Goal: Transaction & Acquisition: Purchase product/service

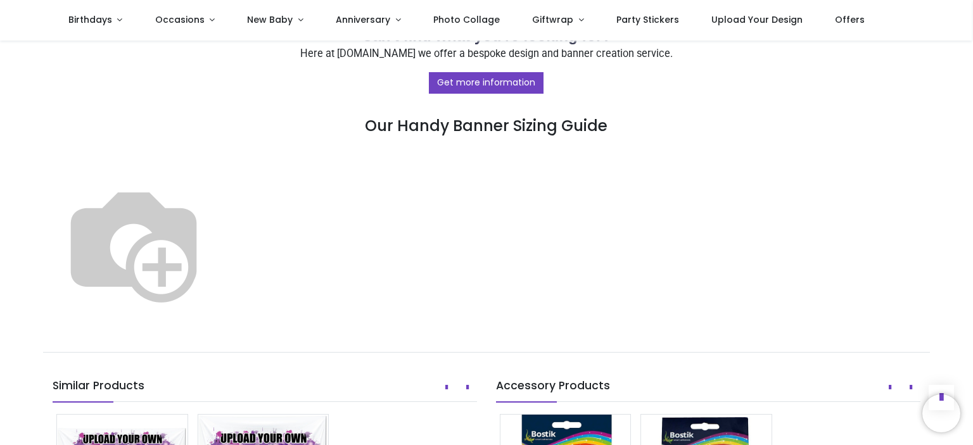
scroll to position [737, 0]
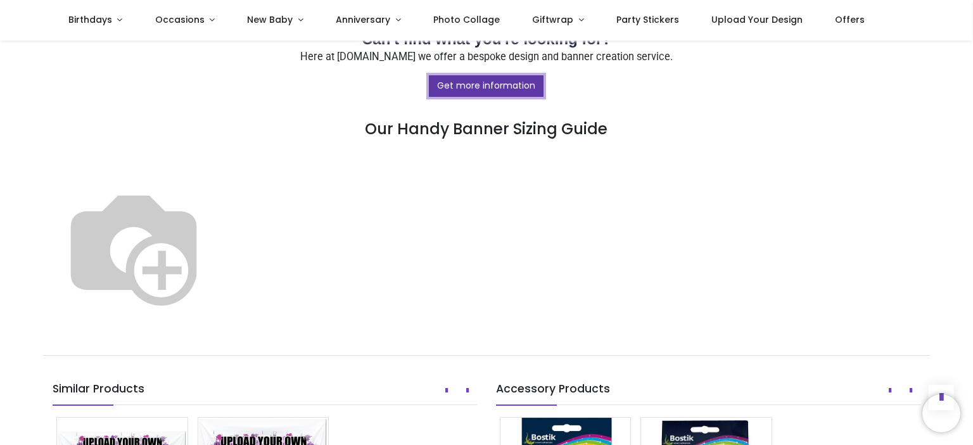
click at [443, 82] on link "Get more information" at bounding box center [486, 86] width 115 height 22
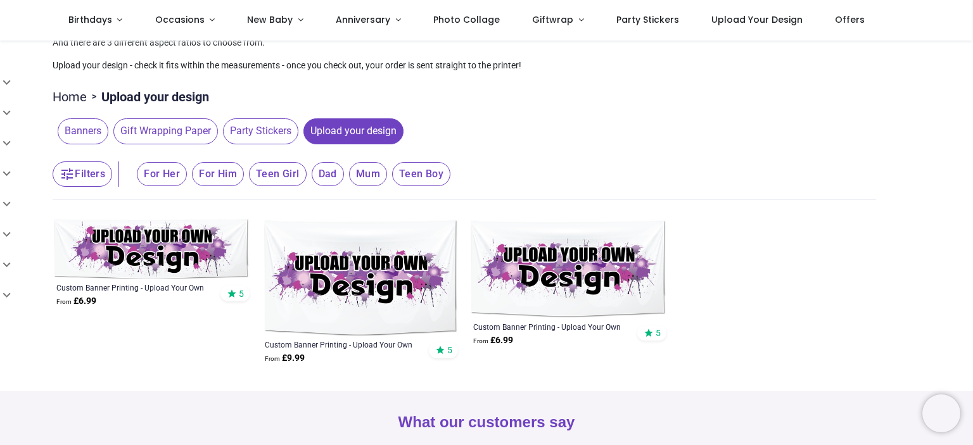
scroll to position [99, 0]
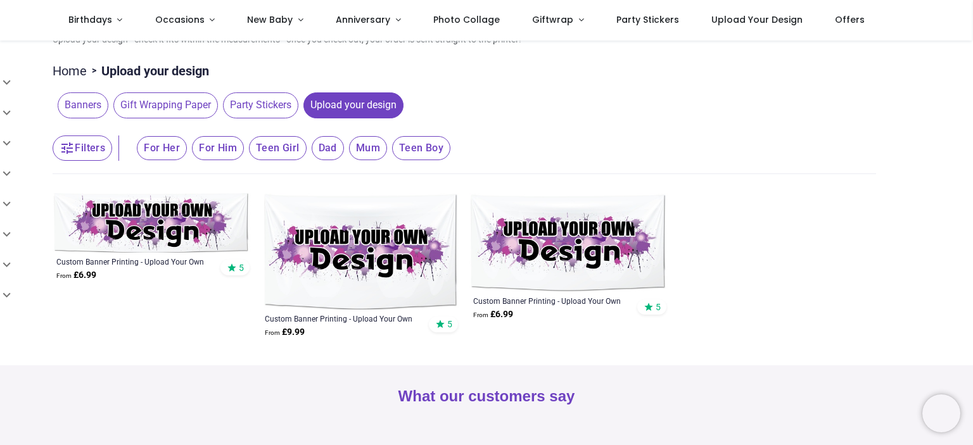
click at [324, 300] on img at bounding box center [360, 251] width 198 height 117
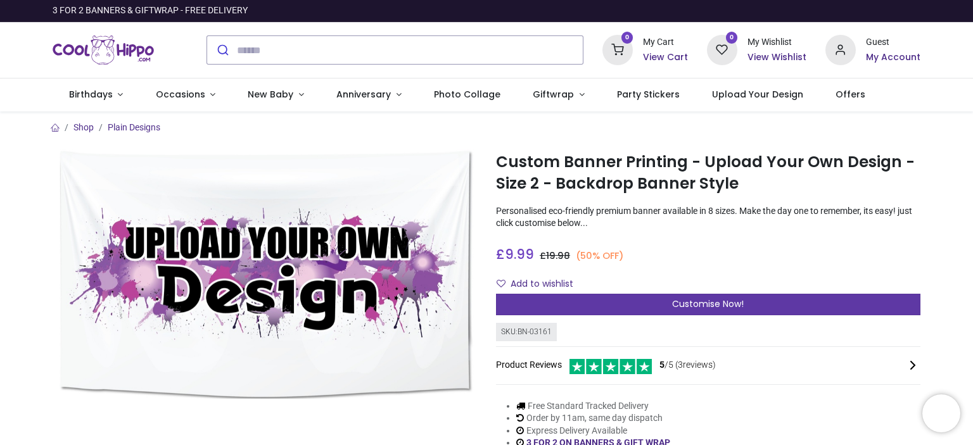
click at [707, 306] on span "Customise Now!" at bounding box center [708, 304] width 72 height 13
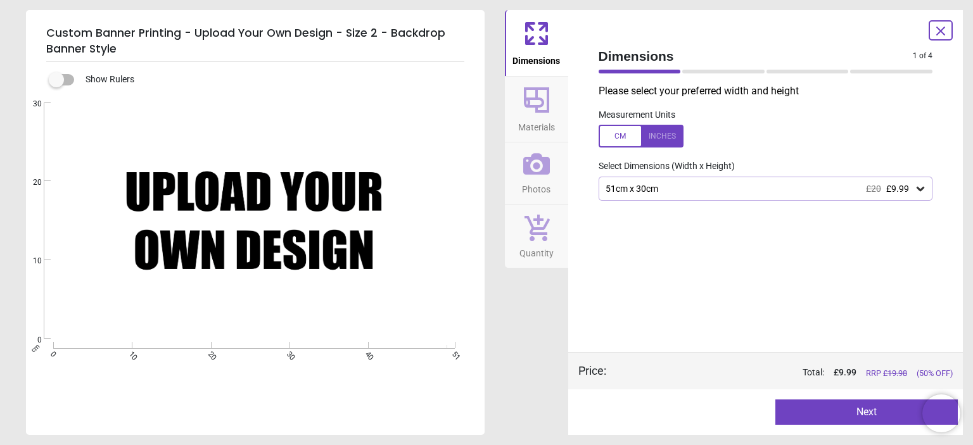
click at [917, 190] on icon at bounding box center [920, 188] width 13 height 13
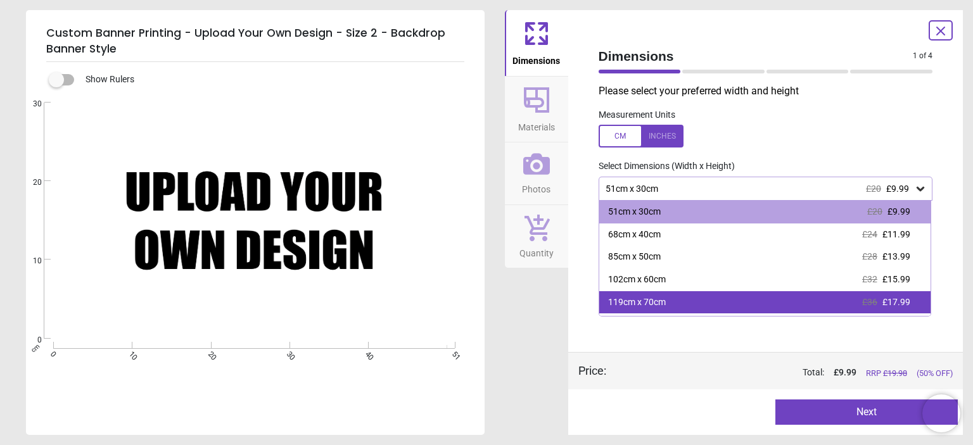
click at [720, 308] on div "119cm x 70cm £36 £17.99" at bounding box center [765, 302] width 332 height 23
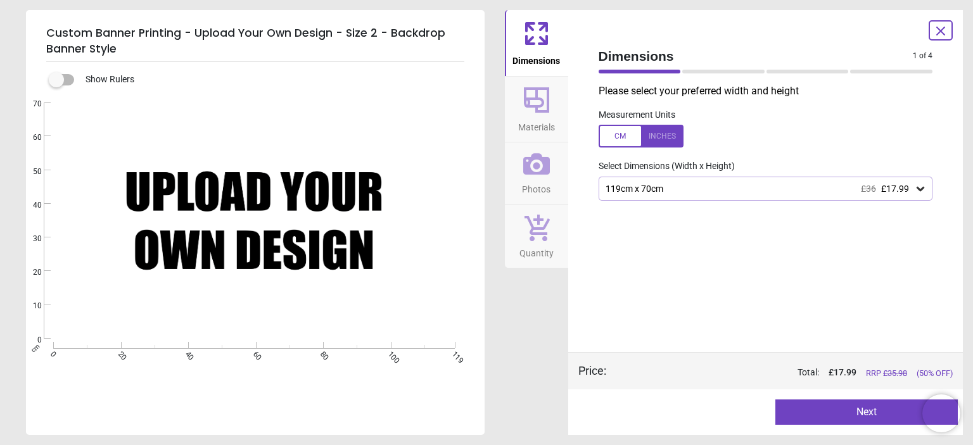
click at [341, 241] on div "Created with Snap null" at bounding box center [254, 221] width 456 height 236
